Goal: Go to known website: Access a specific website the user already knows

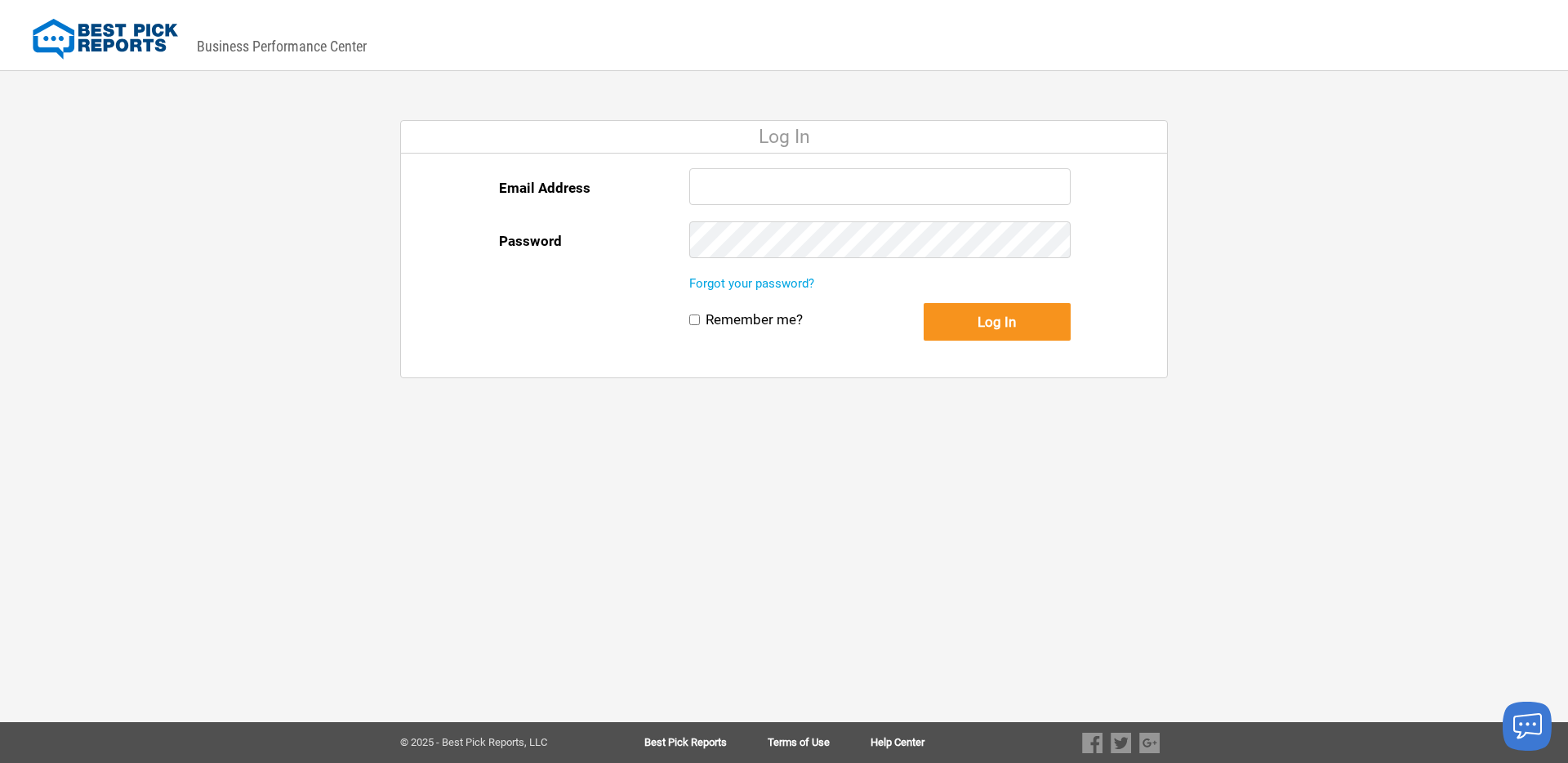
click at [741, 190] on input "Email Address" at bounding box center [880, 187] width 381 height 37
paste input "[EMAIL_ADDRESS][DOMAIN_NAME]"
type input "[EMAIL_ADDRESS][DOMAIN_NAME]"
click at [1004, 328] on button "Log In" at bounding box center [997, 322] width 147 height 37
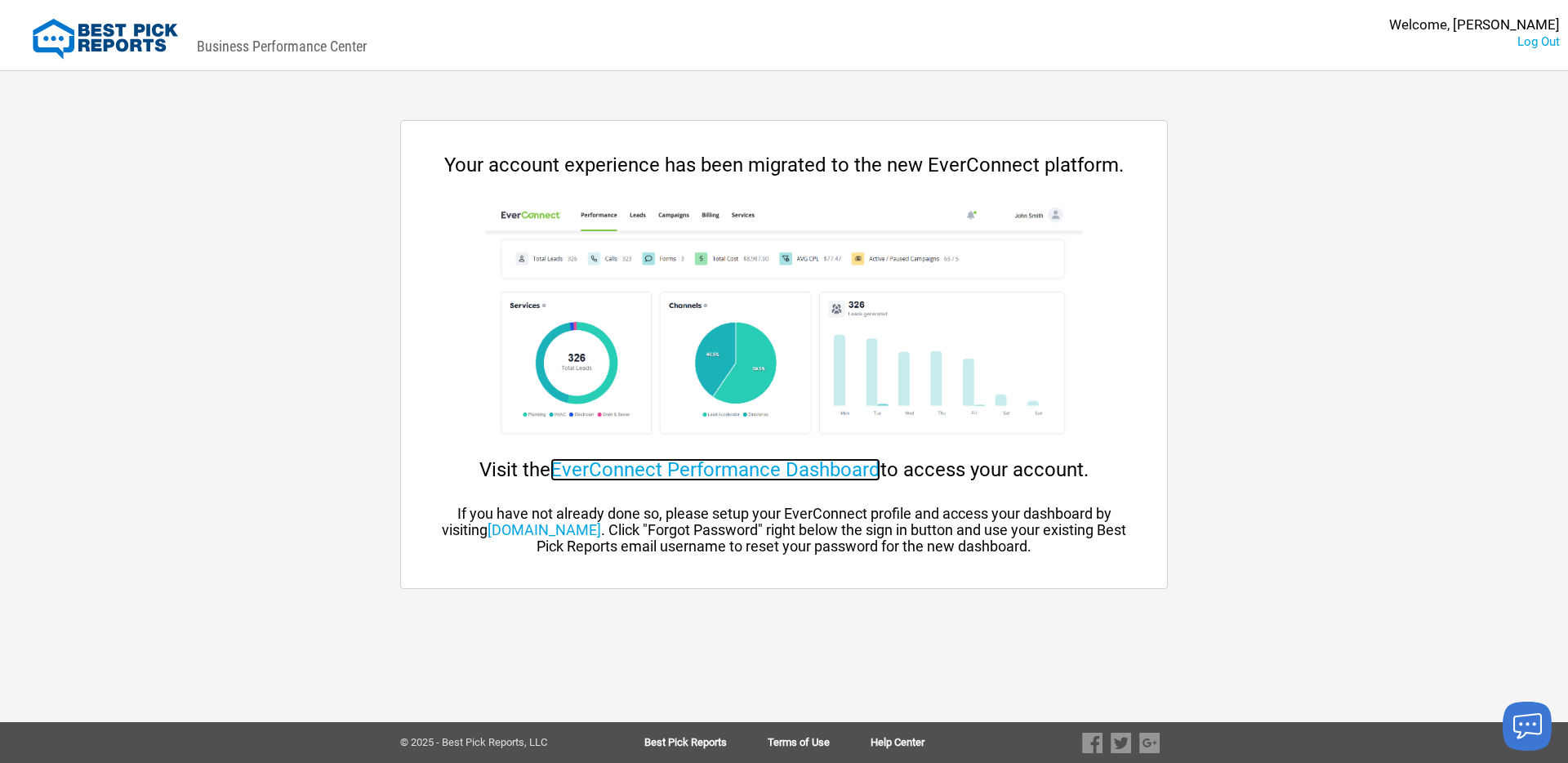
click at [611, 474] on link "EverConnect Performance Dashboard" at bounding box center [715, 469] width 330 height 22
click at [575, 529] on link "[DOMAIN_NAME]" at bounding box center [545, 530] width 113 height 18
